Goal: Obtain resource: Download file/media

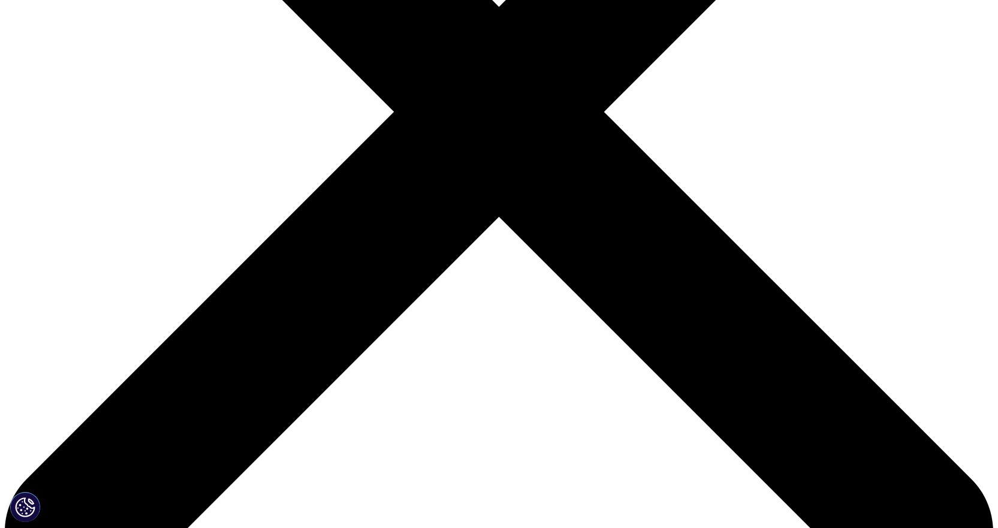
scroll to position [719, 0]
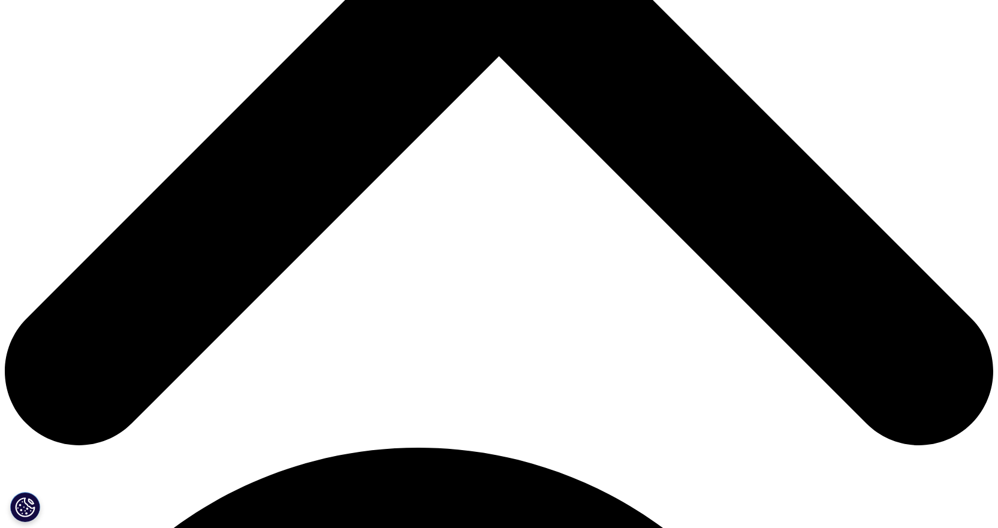
scroll to position [559, 0]
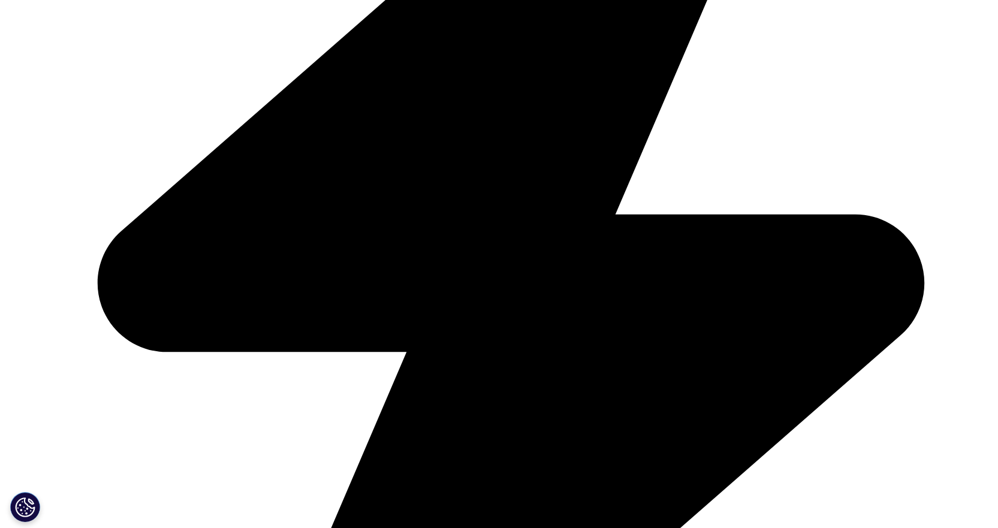
type input "Nitin"
type input "[PERSON_NAME]"
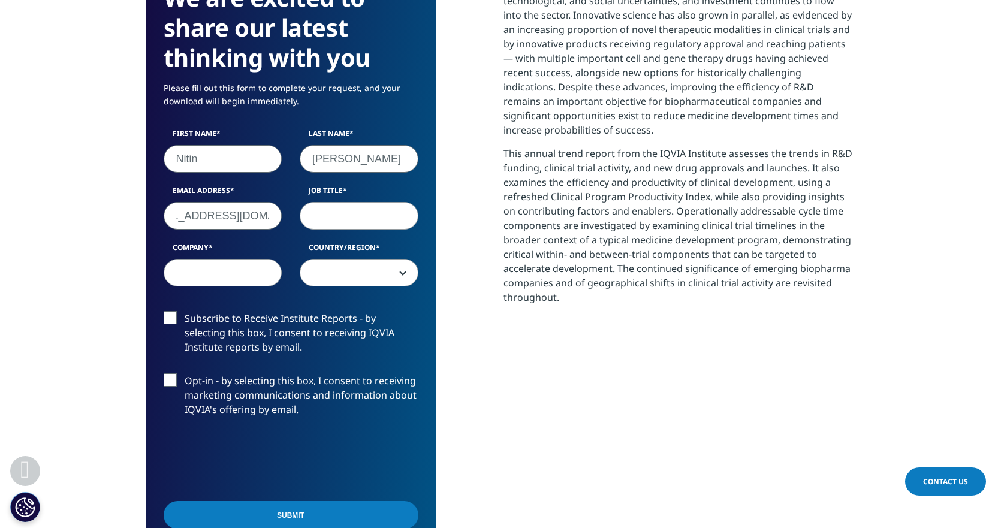
type input "[EMAIL_ADDRESS][DOMAIN_NAME]"
type input "AD"
type input "Phenomiqs"
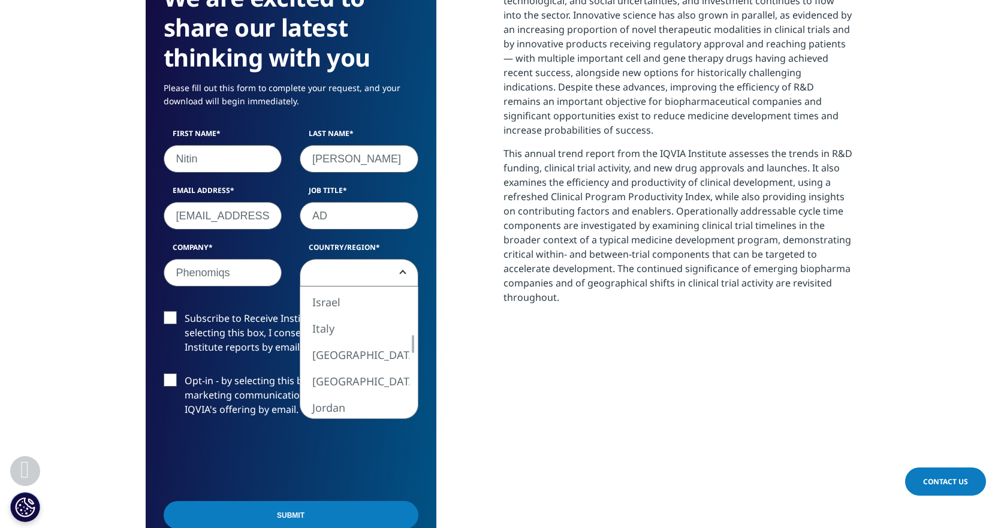
select select "[GEOGRAPHIC_DATA]"
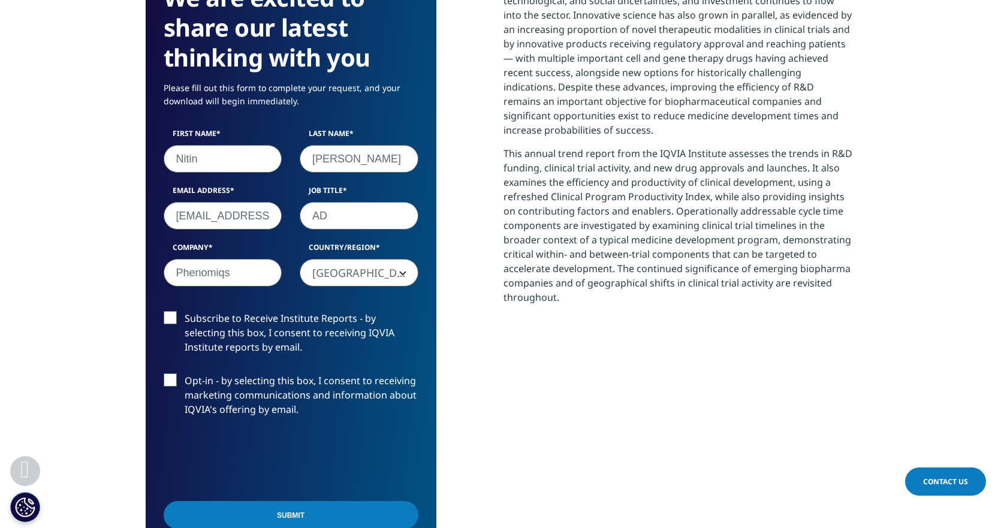
click at [174, 320] on label "Subscribe to Receive Institute Reports - by selecting this box, I consent to re…" at bounding box center [291, 336] width 255 height 50
click at [185, 311] on input "Subscribe to Receive Institute Reports - by selecting this box, I consent to re…" at bounding box center [185, 311] width 0 height 0
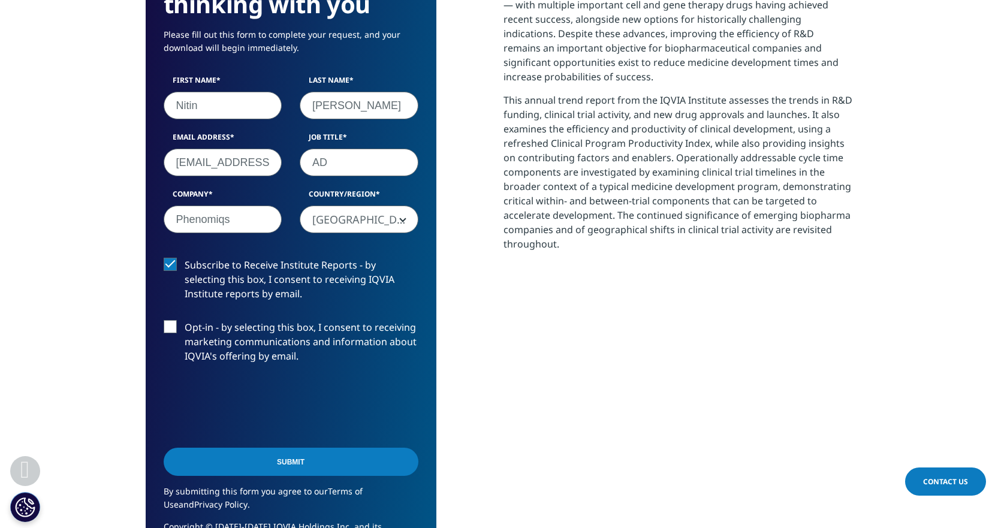
scroll to position [640, 0]
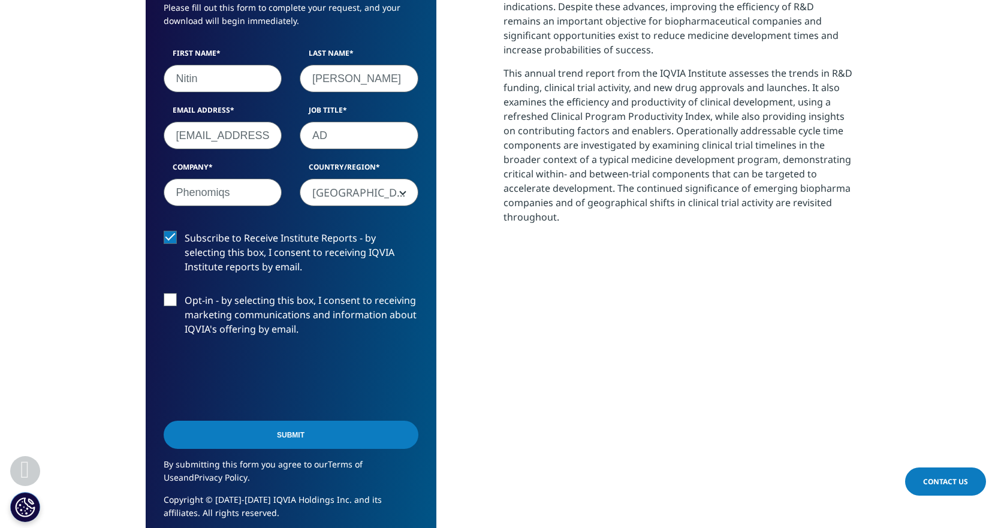
click at [282, 433] on input "Submit" at bounding box center [291, 435] width 255 height 28
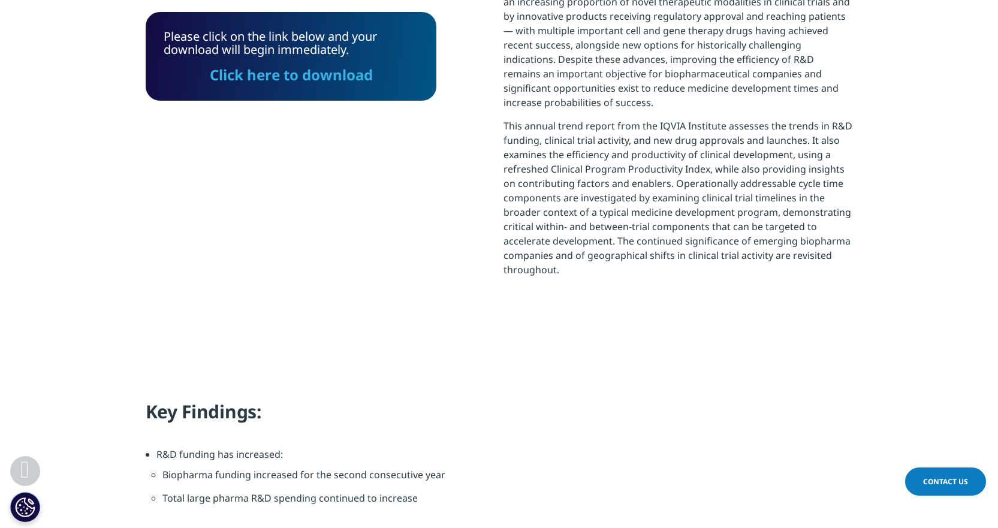
scroll to position [622, 0]
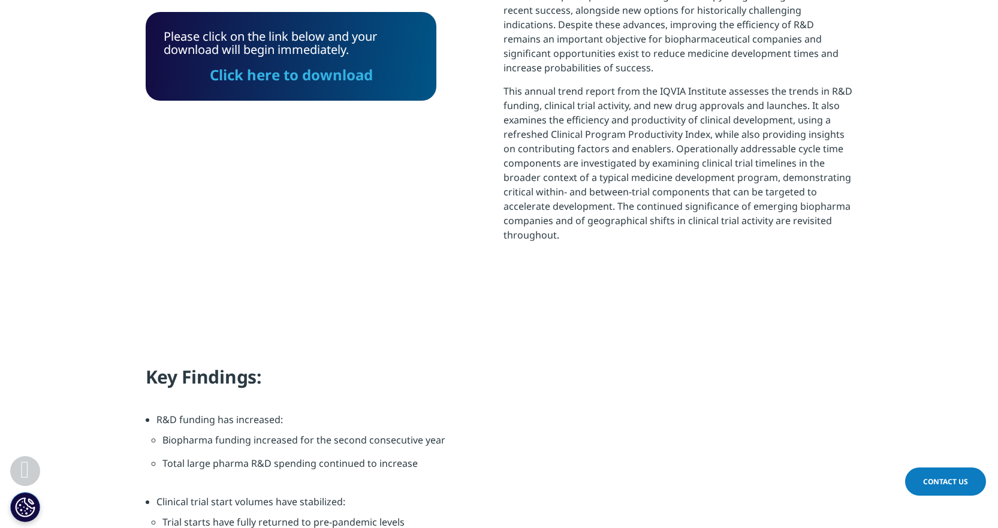
click at [299, 76] on link "Click here to download" at bounding box center [291, 75] width 163 height 20
